Goal: Information Seeking & Learning: Find specific fact

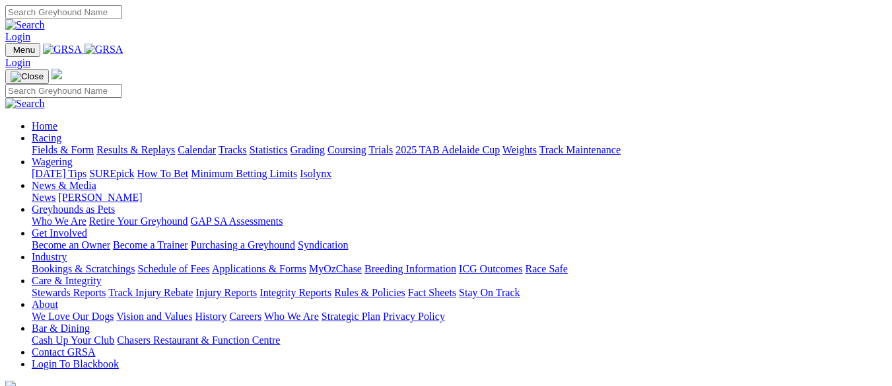
scroll to position [528, 0]
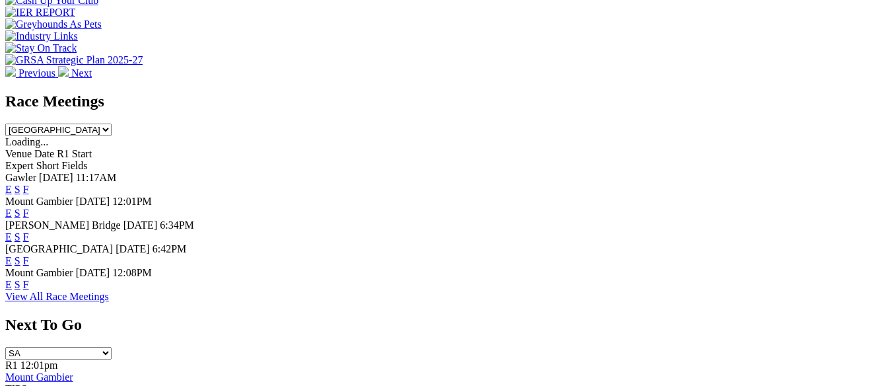
click at [29, 279] on link "F" at bounding box center [26, 284] width 6 height 11
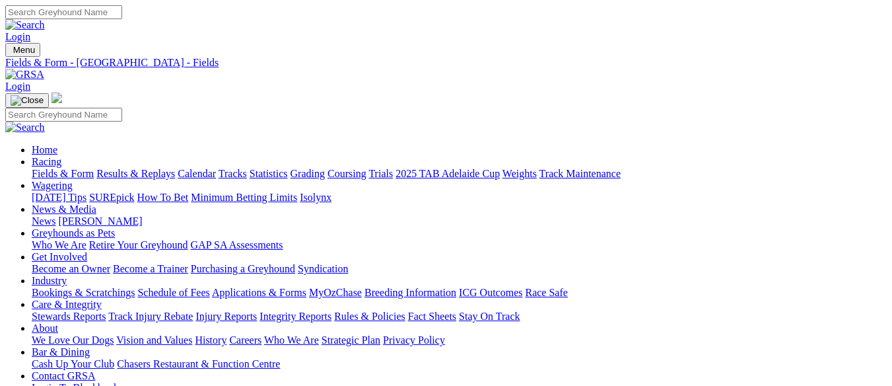
click at [122, 18] on input "Search" at bounding box center [63, 12] width 117 height 14
type input "huntsman"
click at [45, 19] on img at bounding box center [25, 25] width 40 height 12
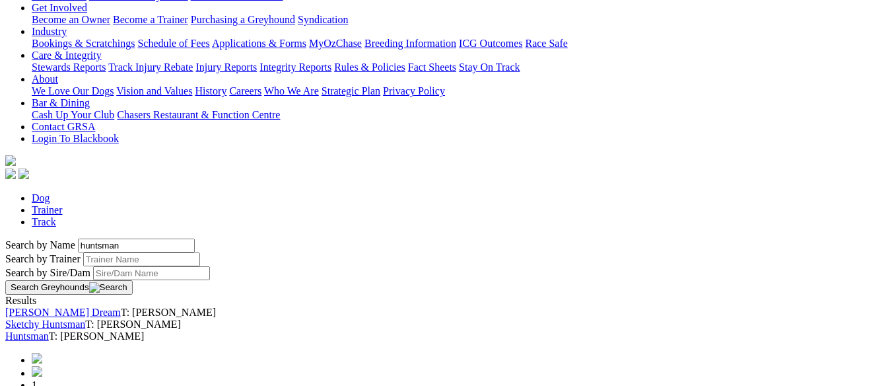
scroll to position [264, 0]
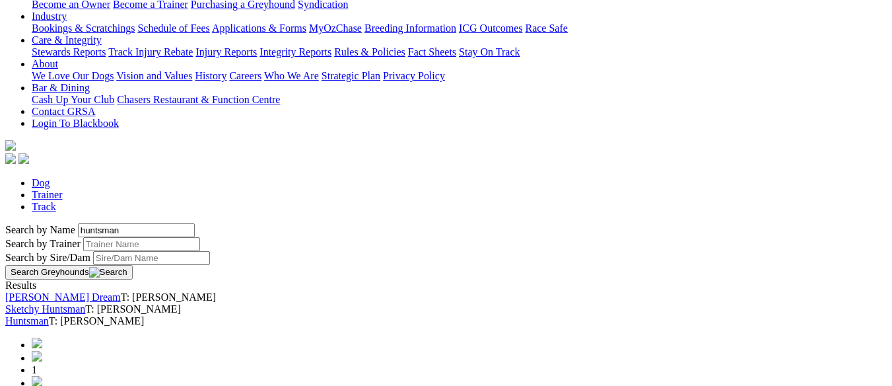
click at [49, 315] on link "Huntsman" at bounding box center [27, 320] width 44 height 11
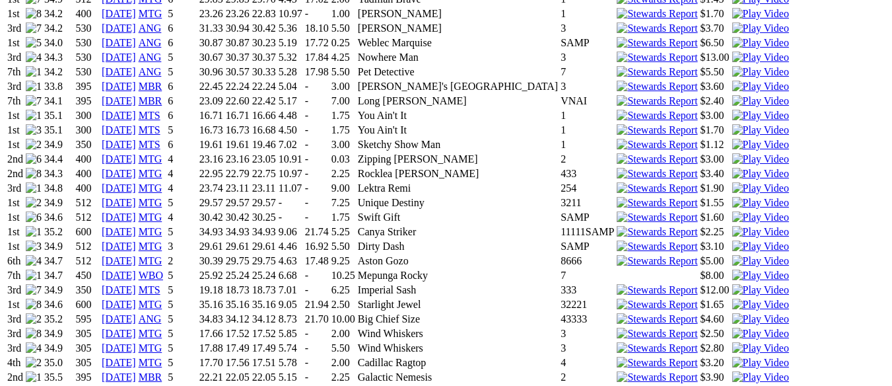
scroll to position [1123, 0]
